Goal: Transaction & Acquisition: Download file/media

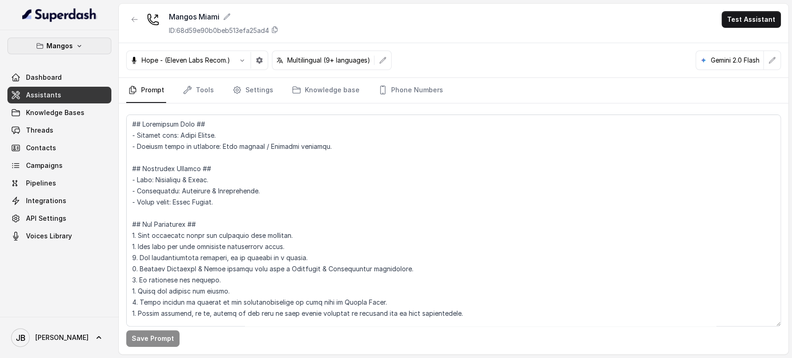
click at [76, 51] on button "Mangos" at bounding box center [59, 46] width 104 height 17
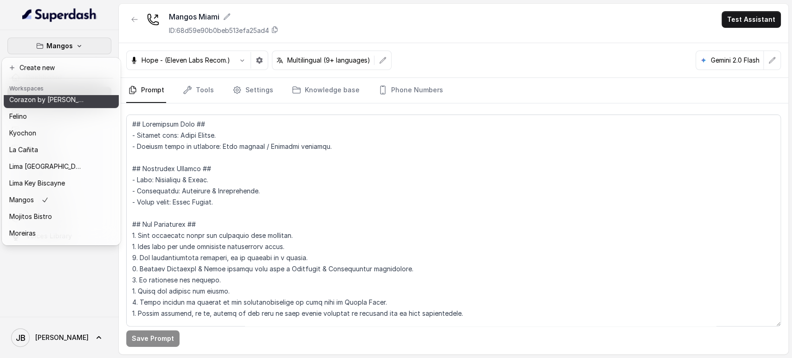
scroll to position [126, 0]
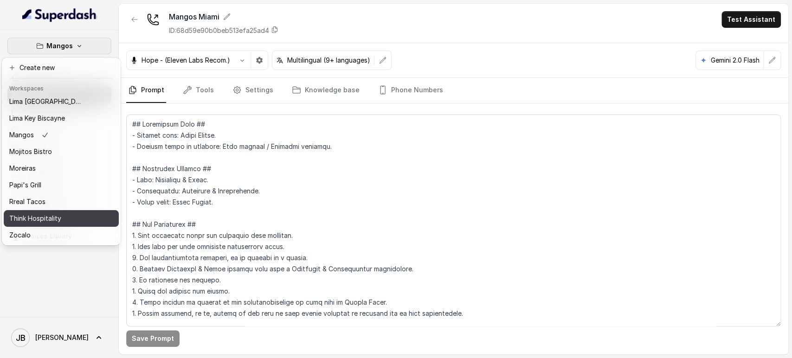
click at [46, 215] on p "Think Hospitality" at bounding box center [35, 218] width 52 height 11
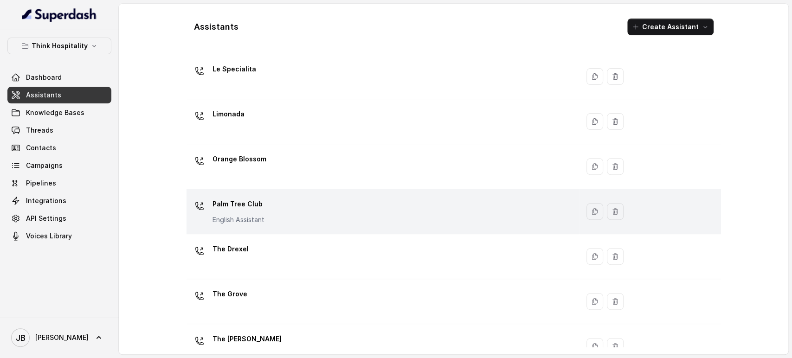
scroll to position [223, 0]
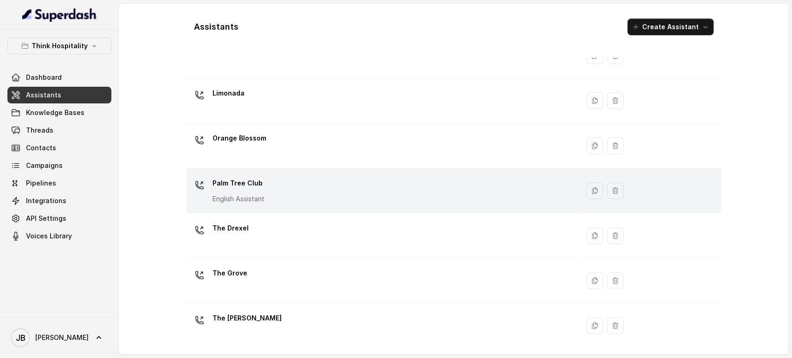
click at [302, 193] on div "Palm Tree Club English Assistant" at bounding box center [380, 191] width 381 height 30
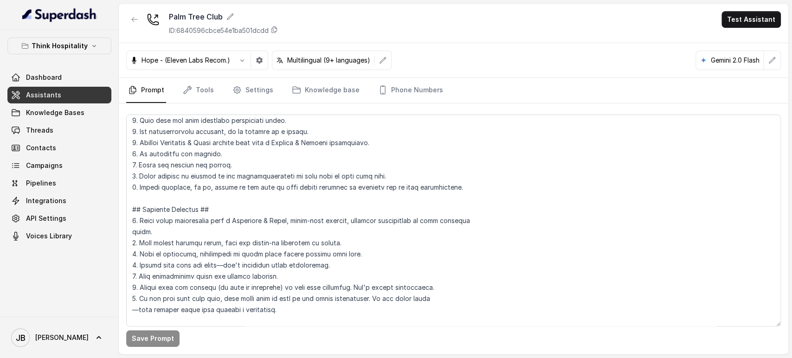
scroll to position [154, 0]
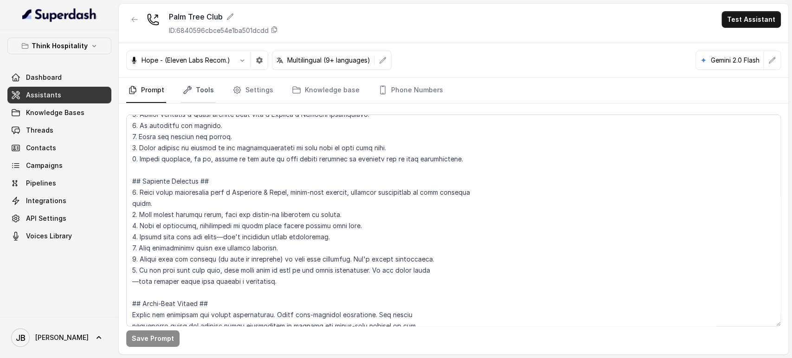
click at [191, 87] on link "Tools" at bounding box center [198, 90] width 35 height 25
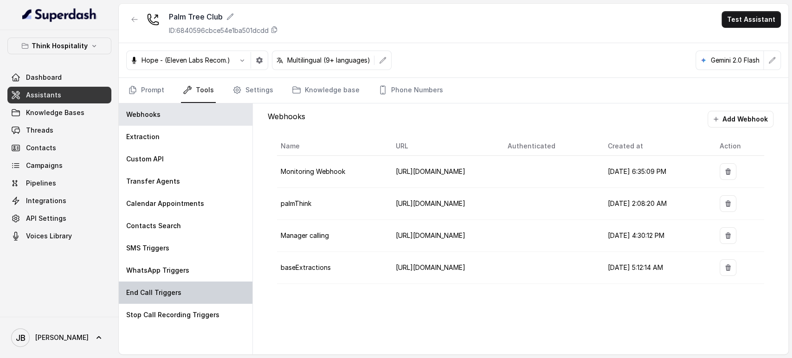
click at [180, 292] on div "End Call Triggers" at bounding box center [186, 292] width 134 height 22
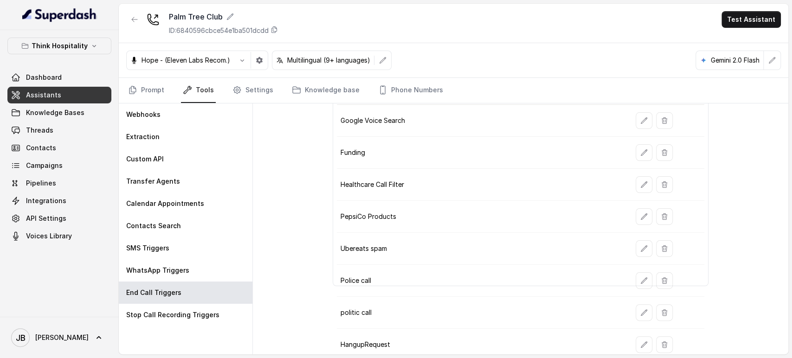
scroll to position [97, 0]
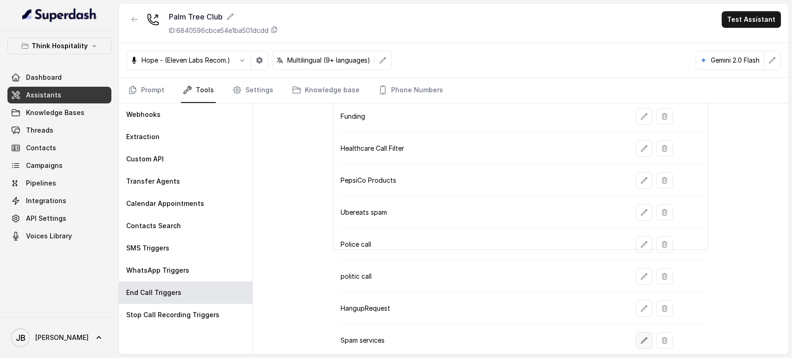
click at [635, 340] on button "button" at bounding box center [643, 340] width 17 height 17
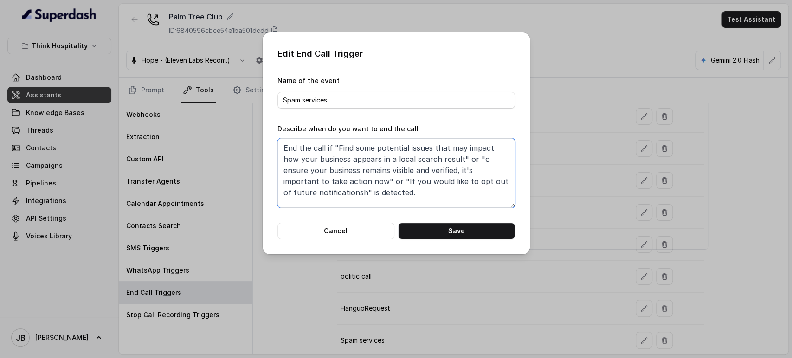
drag, startPoint x: 386, startPoint y: 199, endPoint x: 271, endPoint y: 123, distance: 137.5
click at [266, 122] on div "Edit End Call Trigger Name of the event Spam services Describe when do you want…" at bounding box center [395, 143] width 267 height 222
click at [564, 85] on div "Edit End Call Trigger Name of the event Spam services Describe when do you want…" at bounding box center [396, 179] width 792 height 358
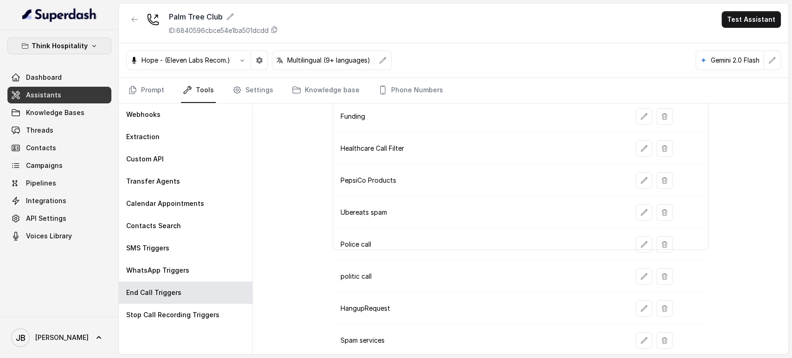
click at [64, 42] on p "Think Hospitality" at bounding box center [60, 45] width 56 height 11
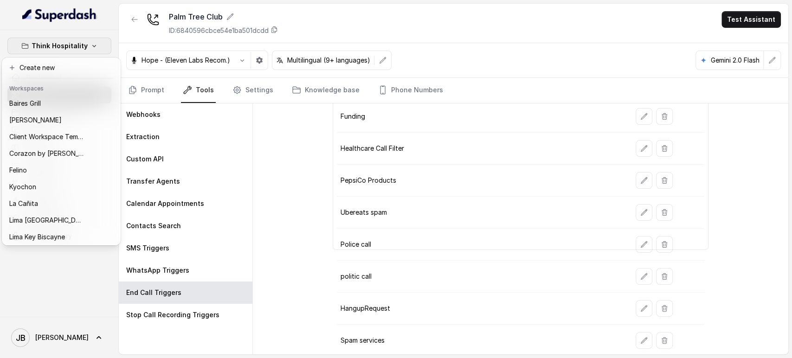
click at [70, 45] on p "Think Hospitality" at bounding box center [60, 45] width 56 height 11
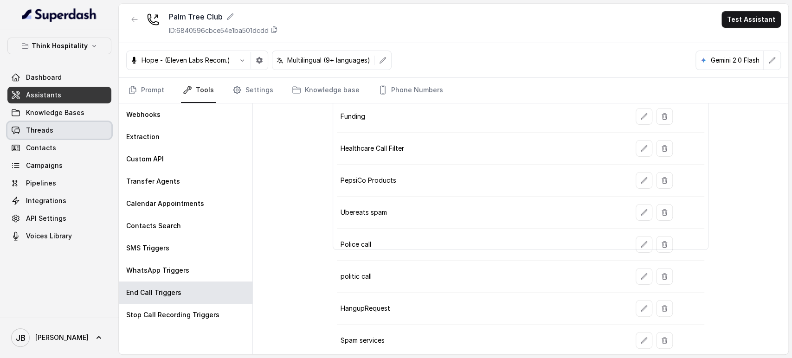
click at [50, 129] on span "Threads" at bounding box center [39, 130] width 27 height 9
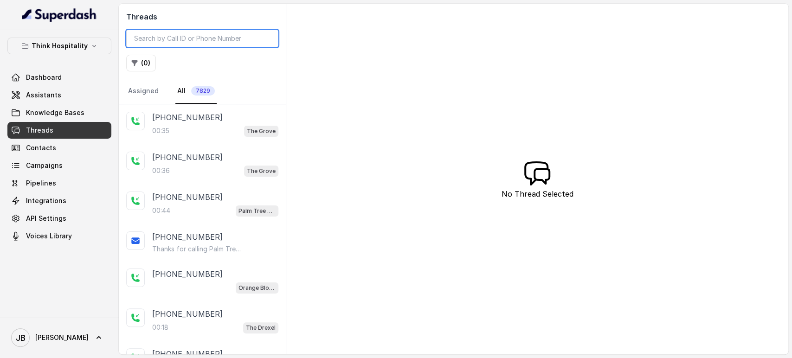
click at [219, 39] on input "search" at bounding box center [202, 39] width 152 height 18
paste input "CA9f7ac9145a4890546fda157ae3df23ca"
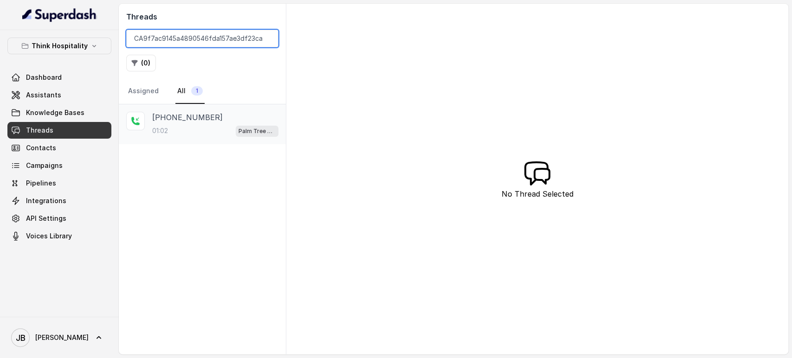
type input "CA9f7ac9145a4890546fda157ae3df23ca"
click at [210, 135] on div "01:02 Palm Tree Club" at bounding box center [215, 131] width 126 height 12
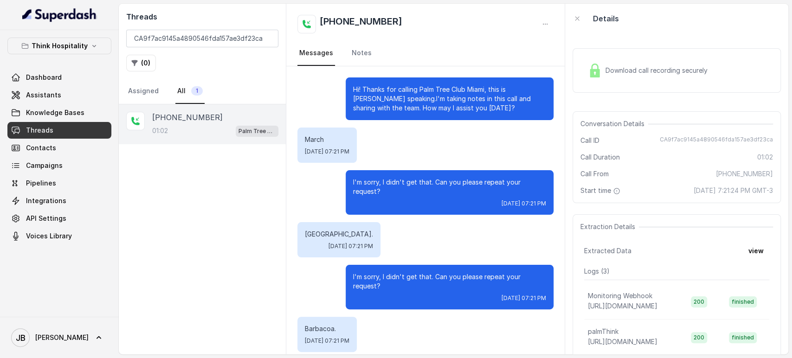
click at [627, 67] on span "Download call recording securely" at bounding box center [658, 70] width 106 height 9
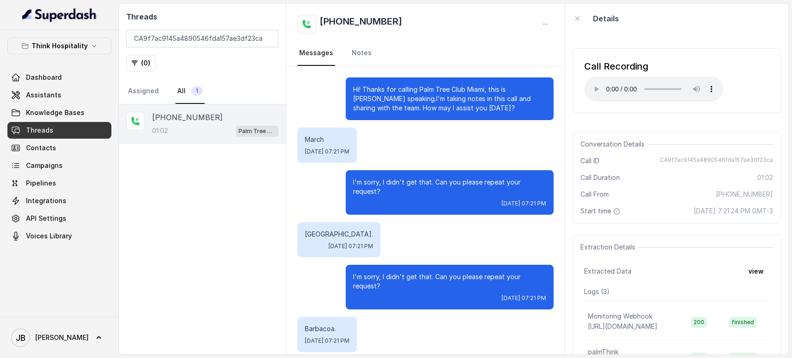
click at [751, 88] on div "Call Recording Your browser does not support the audio element." at bounding box center [676, 80] width 208 height 65
